Goal: Information Seeking & Learning: Learn about a topic

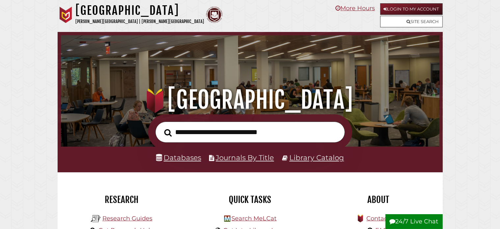
scroll to position [125, 376]
type input "**********"
click at [161, 127] on button "Search" at bounding box center [168, 133] width 14 height 12
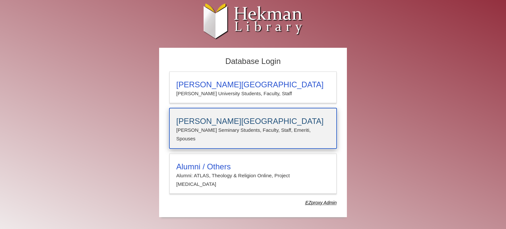
click at [242, 114] on div "[PERSON_NAME][GEOGRAPHIC_DATA][PERSON_NAME] Students, Faculty, Staff, Emeriti, …" at bounding box center [252, 128] width 167 height 41
